Goal: Obtain resource: Obtain resource

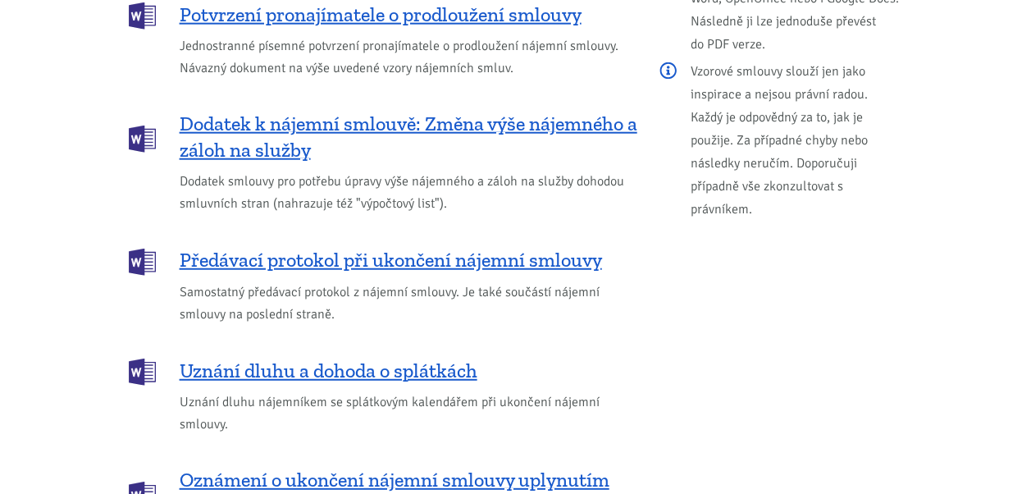
scroll to position [2132, 0]
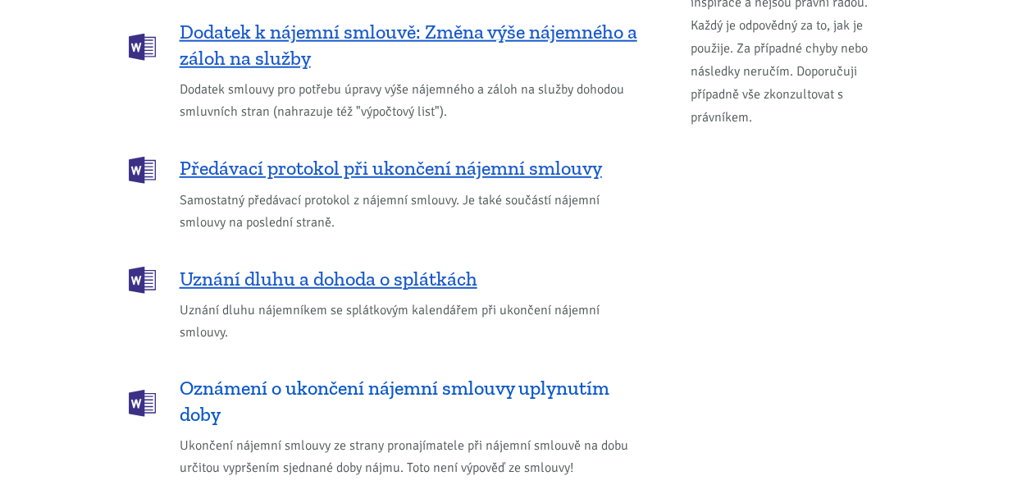
click at [323, 375] on span "Oznámení o ukončení nájemní smlouvy uplynutím doby" at bounding box center [409, 401] width 458 height 52
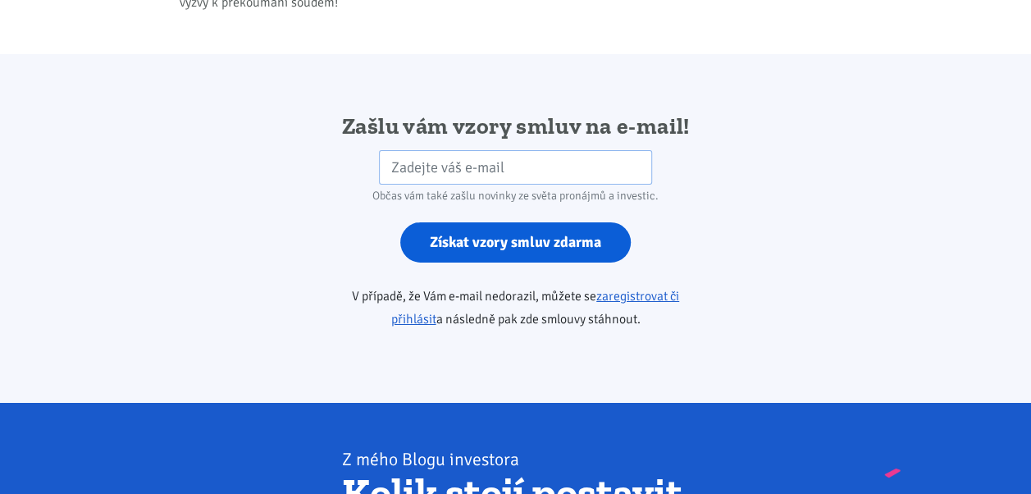
scroll to position [2739, 0]
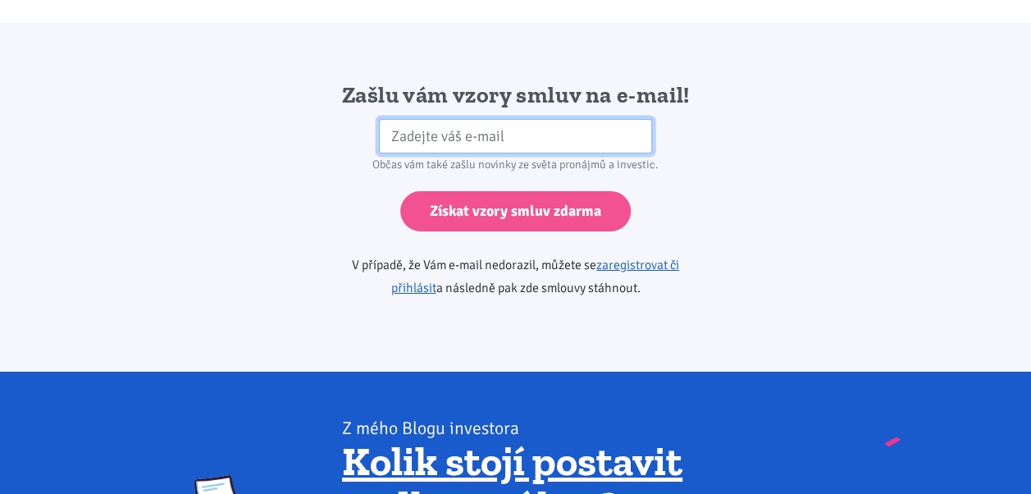
click at [403, 119] on input "email" at bounding box center [515, 136] width 273 height 35
type input "ivanasvitekova6961@gmail.com"
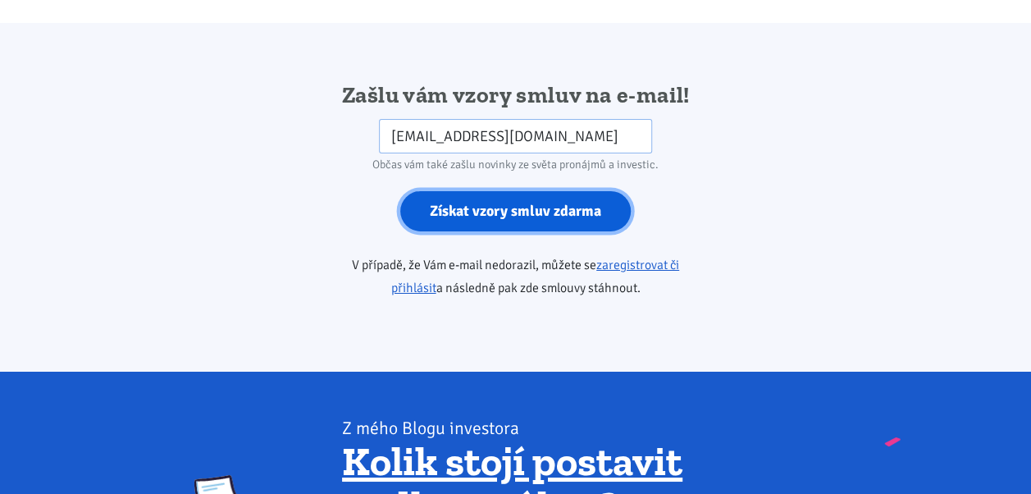
click at [517, 191] on input "Získat vzory smluv zdarma" at bounding box center [515, 211] width 230 height 40
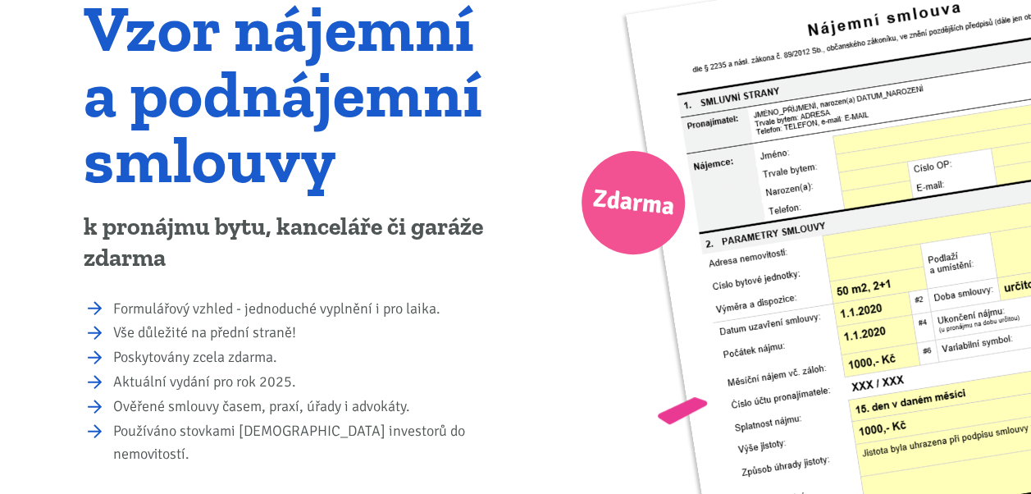
scroll to position [0, 0]
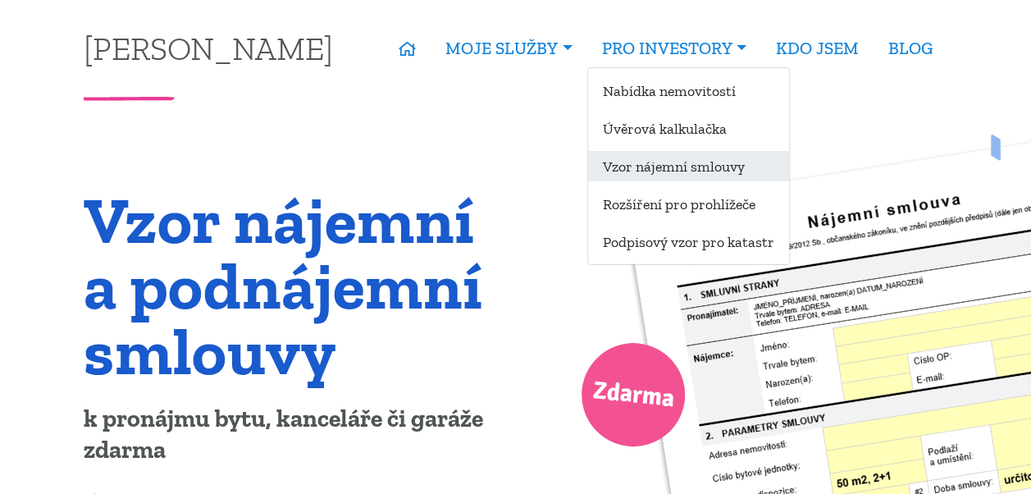
click at [619, 161] on link "Vzor nájemní smlouvy" at bounding box center [688, 166] width 201 height 30
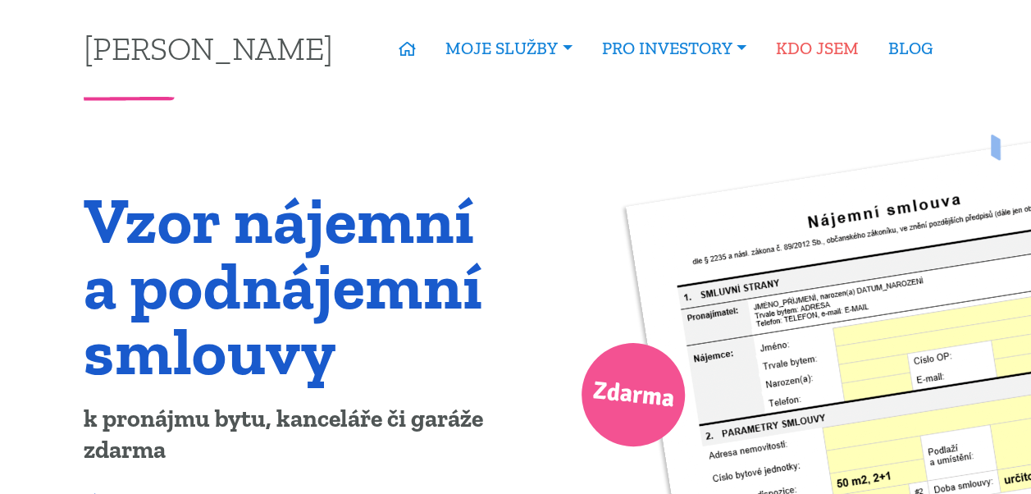
click at [826, 45] on link "KDO JSEM" at bounding box center [817, 49] width 112 height 38
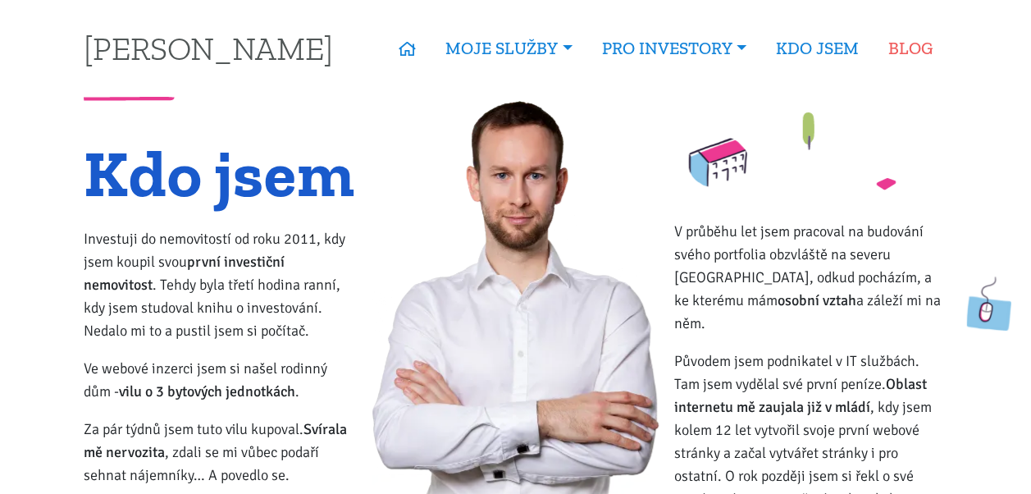
click at [921, 48] on link "BLOG" at bounding box center [910, 49] width 74 height 38
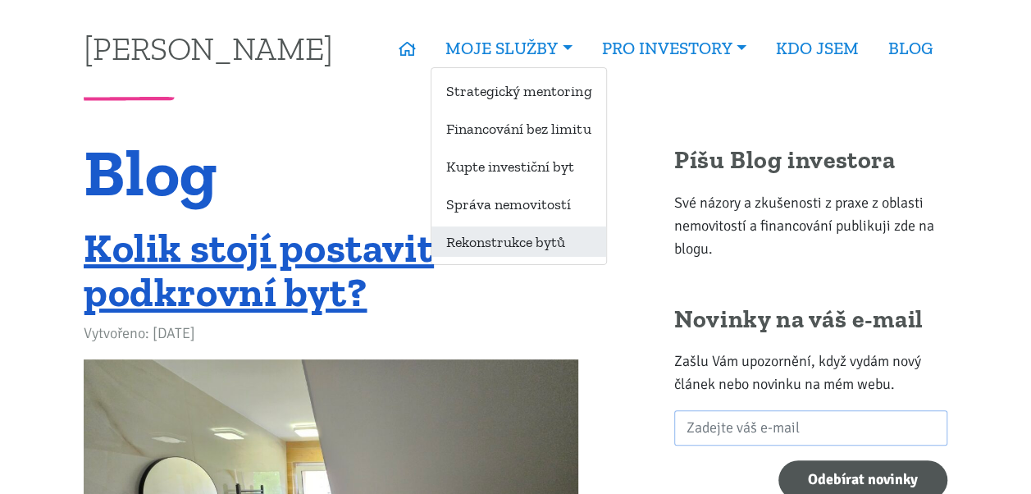
click at [477, 236] on link "Rekonstrukce bytů" at bounding box center [518, 241] width 175 height 30
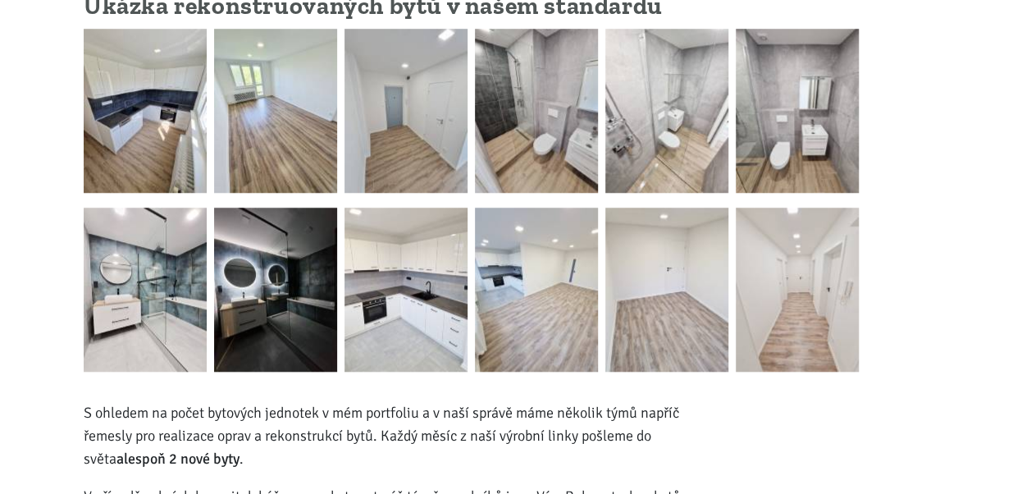
scroll to position [738, 0]
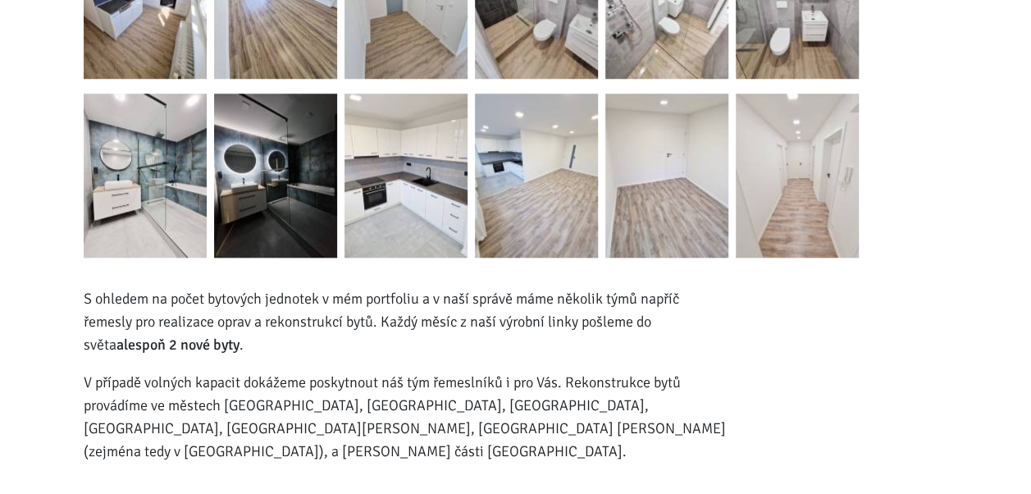
click at [280, 177] on img at bounding box center [275, 175] width 123 height 164
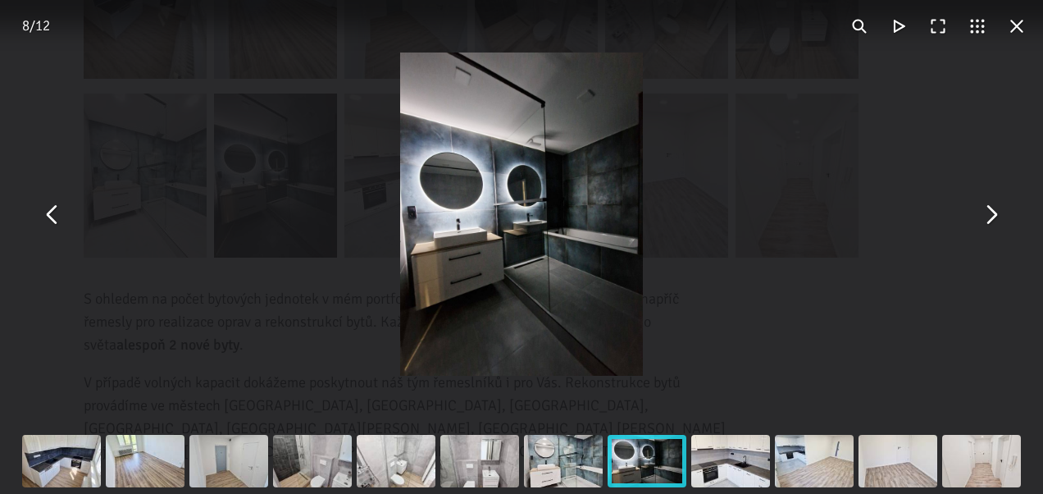
click at [989, 211] on button "You can close this modal content with the ESC key" at bounding box center [990, 213] width 39 height 39
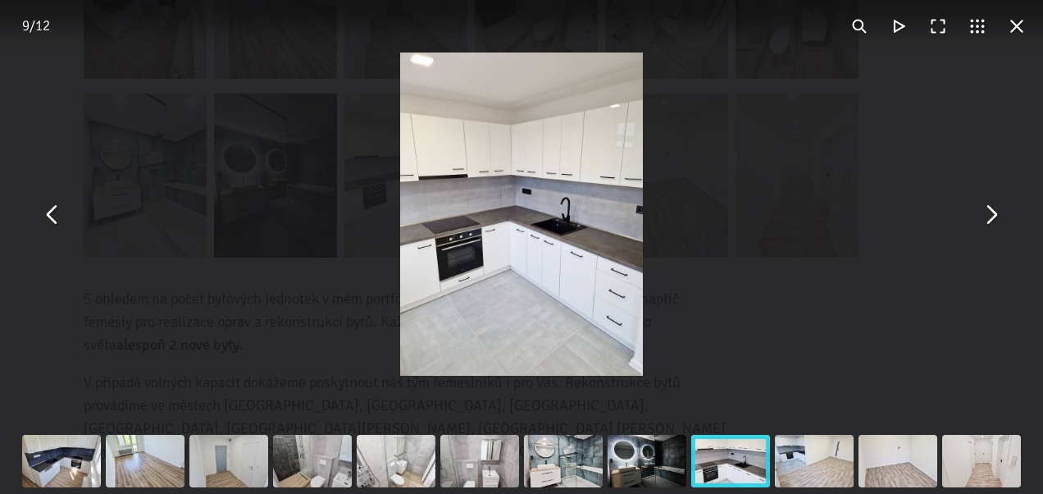
click at [989, 211] on button "You can close this modal content with the ESC key" at bounding box center [990, 213] width 39 height 39
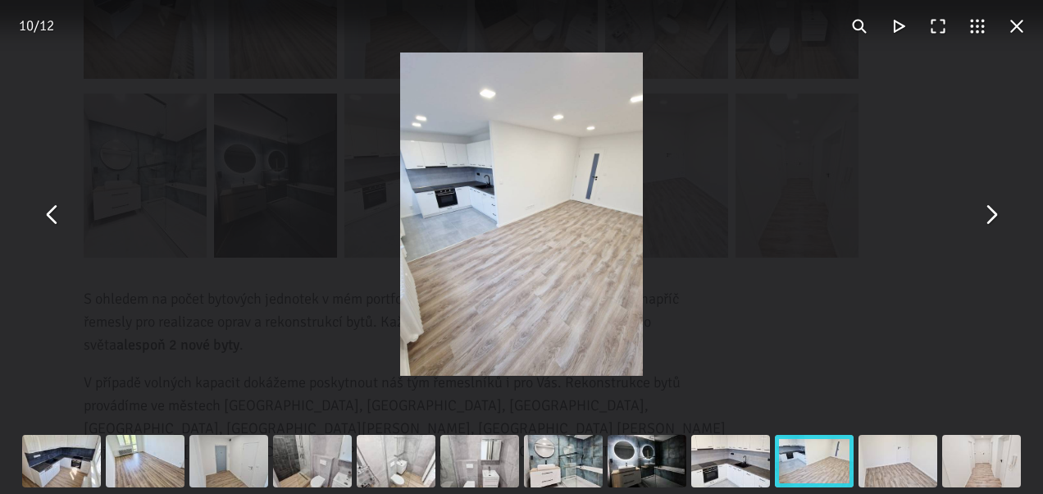
click at [989, 211] on button "You can close this modal content with the ESC key" at bounding box center [990, 213] width 39 height 39
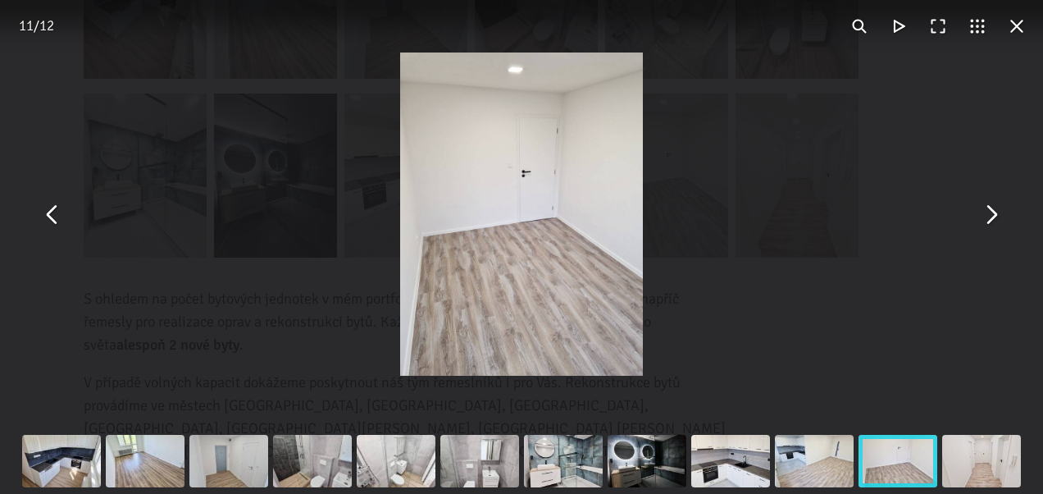
click at [989, 212] on button "You can close this modal content with the ESC key" at bounding box center [990, 213] width 39 height 39
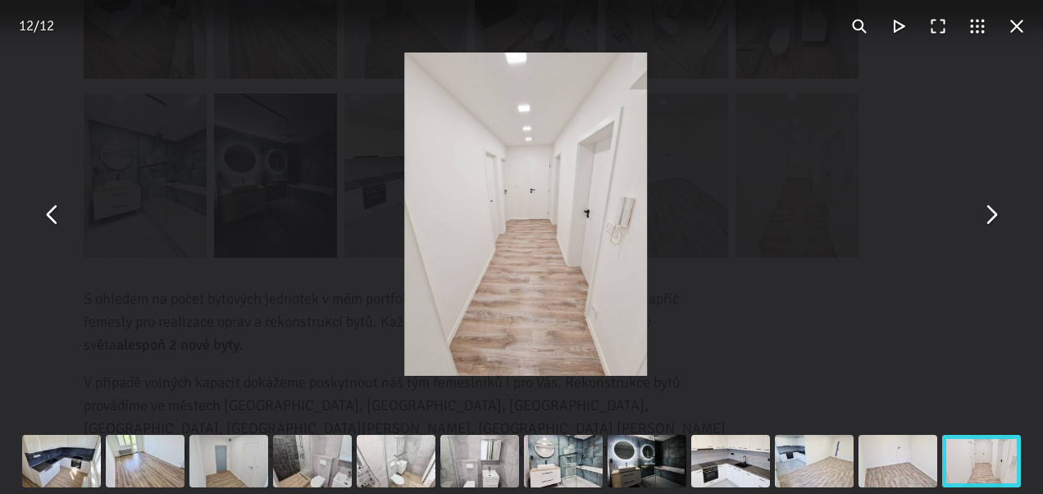
click at [989, 212] on button "You can close this modal content with the ESC key" at bounding box center [990, 213] width 39 height 39
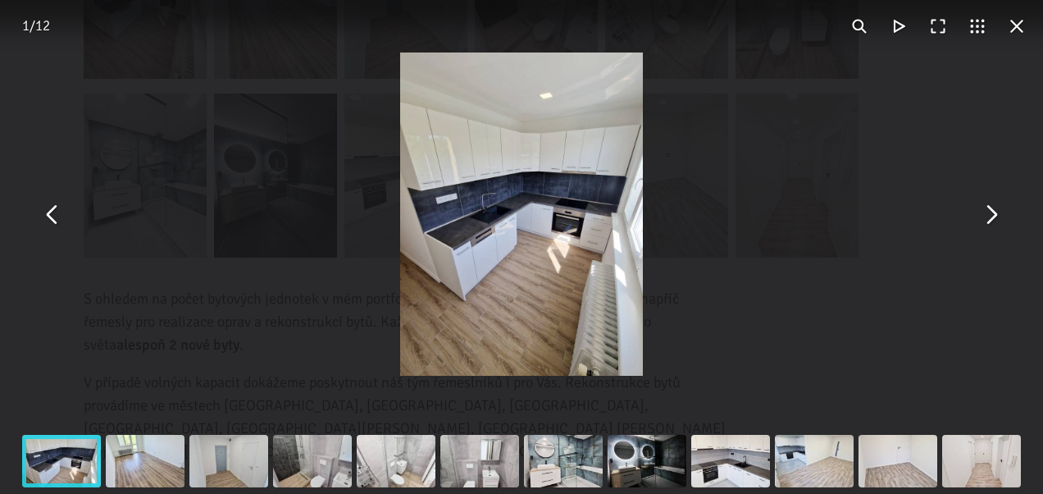
click at [989, 211] on button "You can close this modal content with the ESC key" at bounding box center [990, 213] width 39 height 39
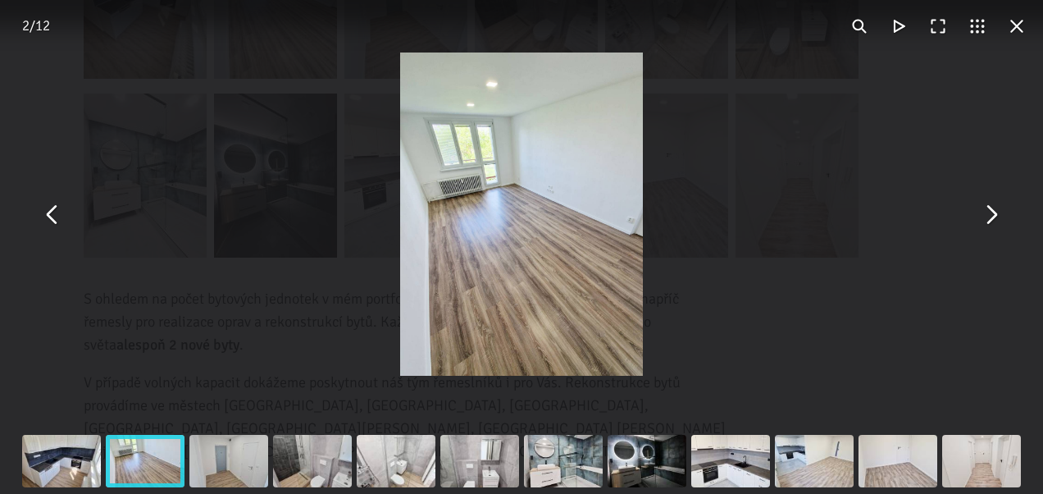
click at [989, 211] on button "You can close this modal content with the ESC key" at bounding box center [990, 213] width 39 height 39
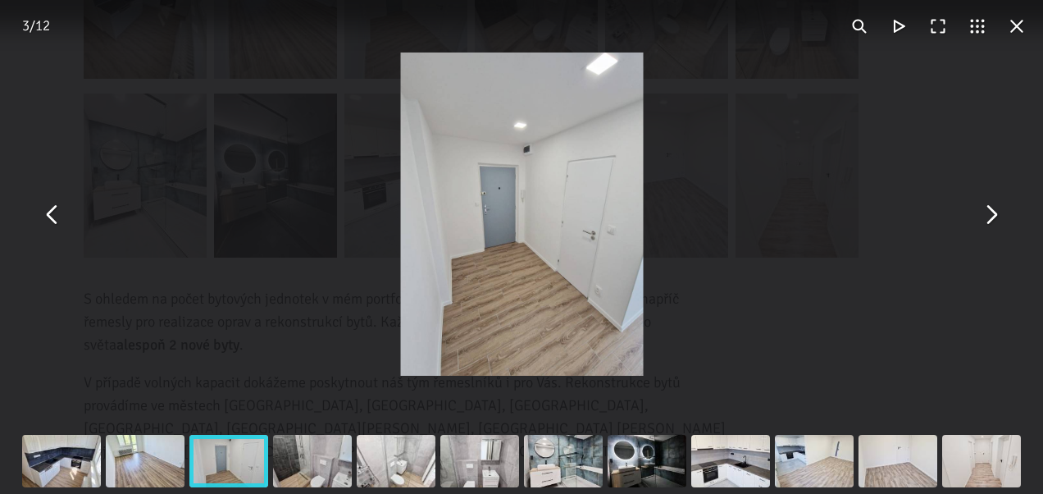
click at [987, 210] on button "You can close this modal content with the ESC key" at bounding box center [990, 213] width 39 height 39
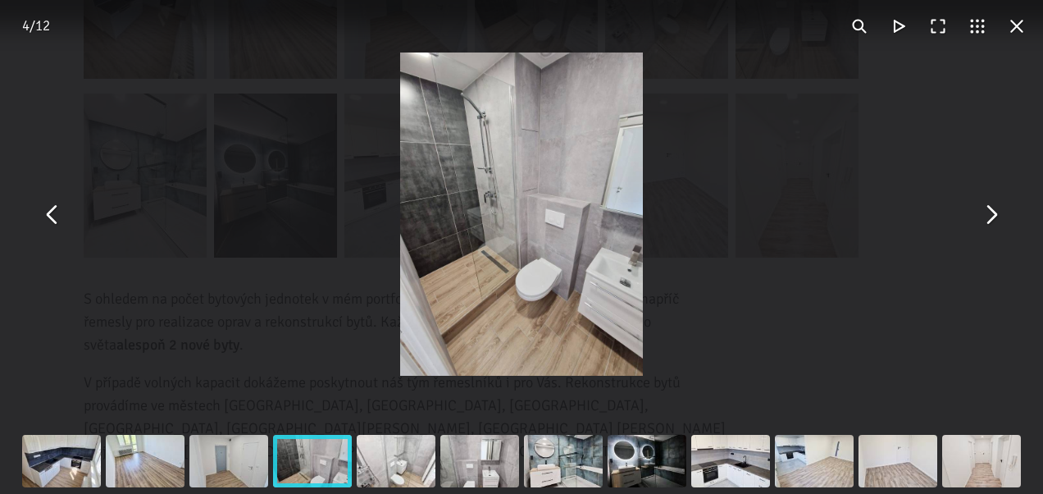
click at [986, 210] on button "You can close this modal content with the ESC key" at bounding box center [990, 213] width 39 height 39
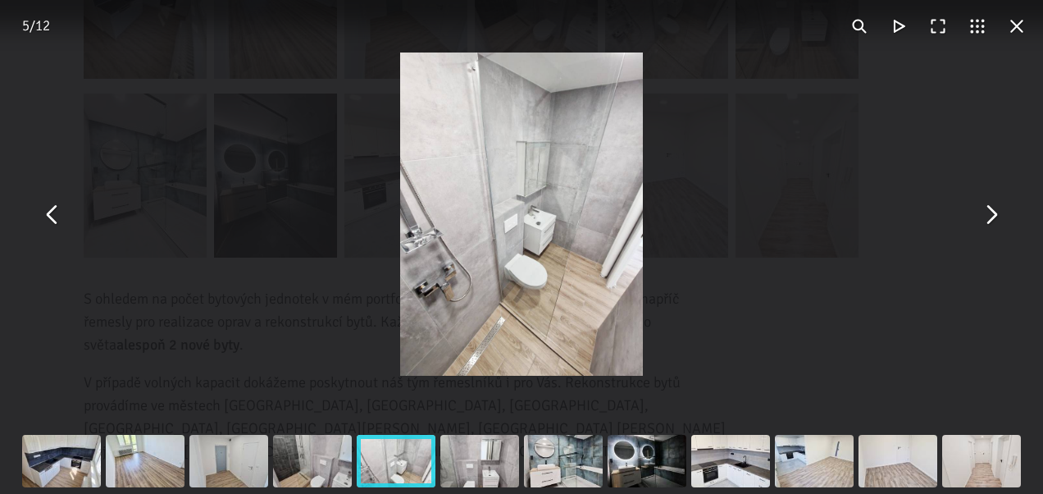
click at [986, 210] on button "You can close this modal content with the ESC key" at bounding box center [990, 213] width 39 height 39
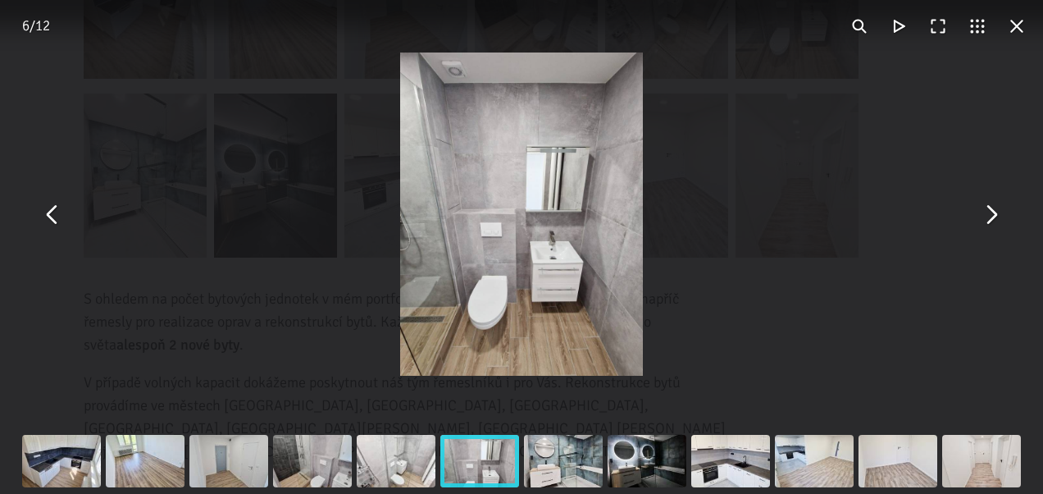
click at [985, 210] on button "You can close this modal content with the ESC key" at bounding box center [990, 213] width 39 height 39
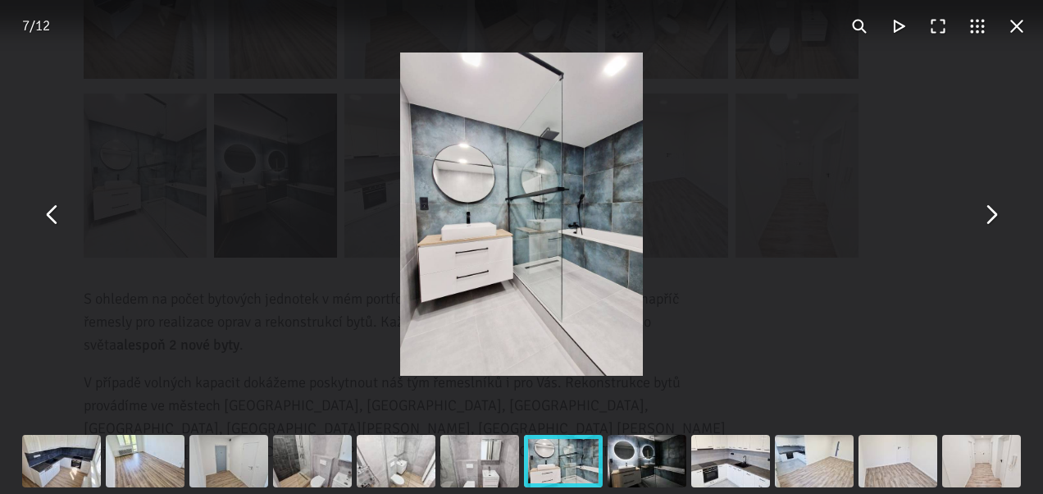
click at [983, 210] on button "You can close this modal content with the ESC key" at bounding box center [990, 213] width 39 height 39
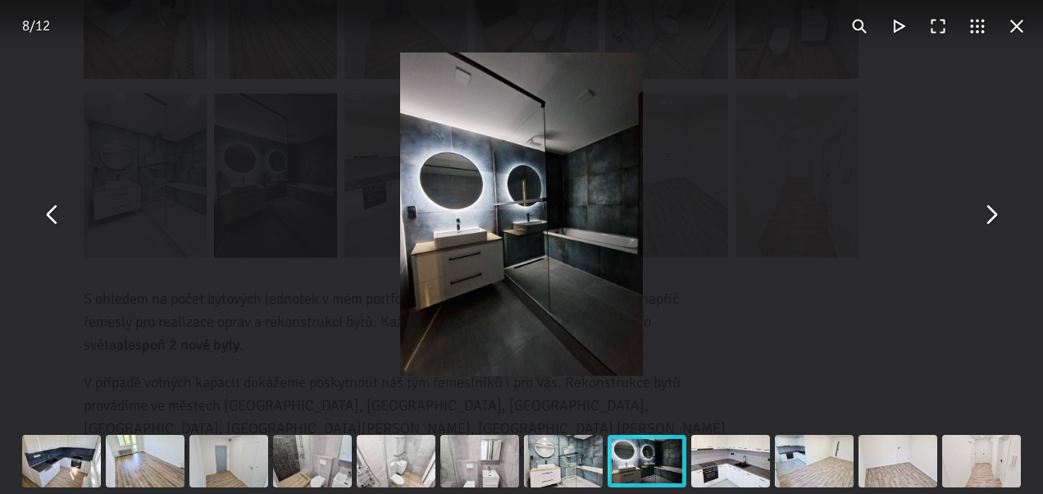
click at [1021, 25] on button "You can close this modal content with the ESC key" at bounding box center [1016, 26] width 39 height 39
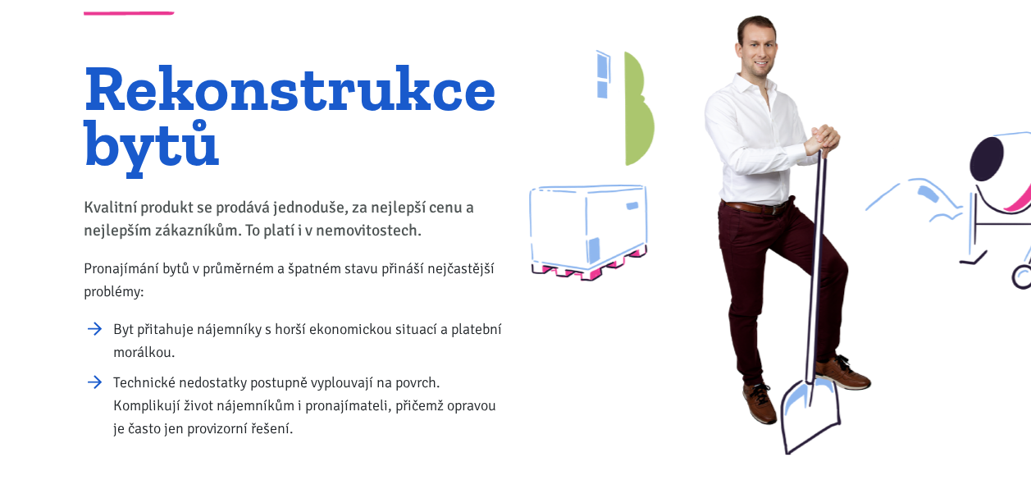
scroll to position [0, 0]
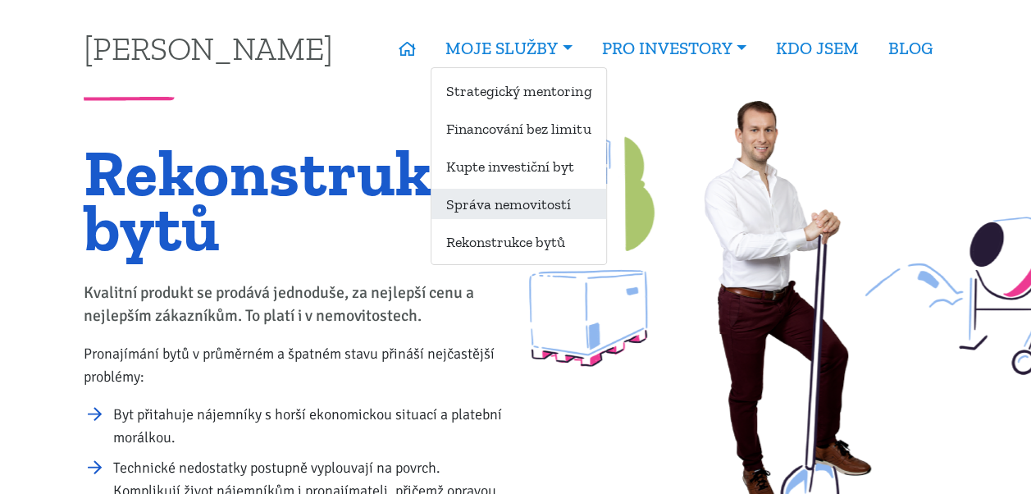
click at [477, 200] on link "Správa nemovitostí" at bounding box center [518, 204] width 175 height 30
